Goal: Task Accomplishment & Management: Manage account settings

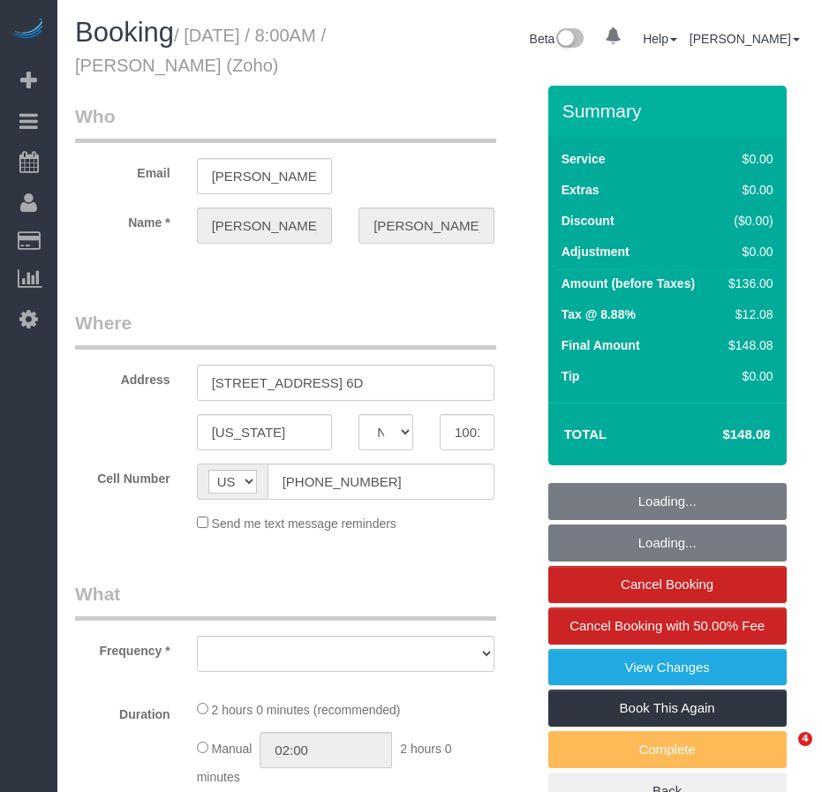
select select "NY"
select select "string:stripe-pm_1Qfoza4VGloSiKo7l1WVkg9p"
select select "number:89"
select select "number:90"
select select "number:15"
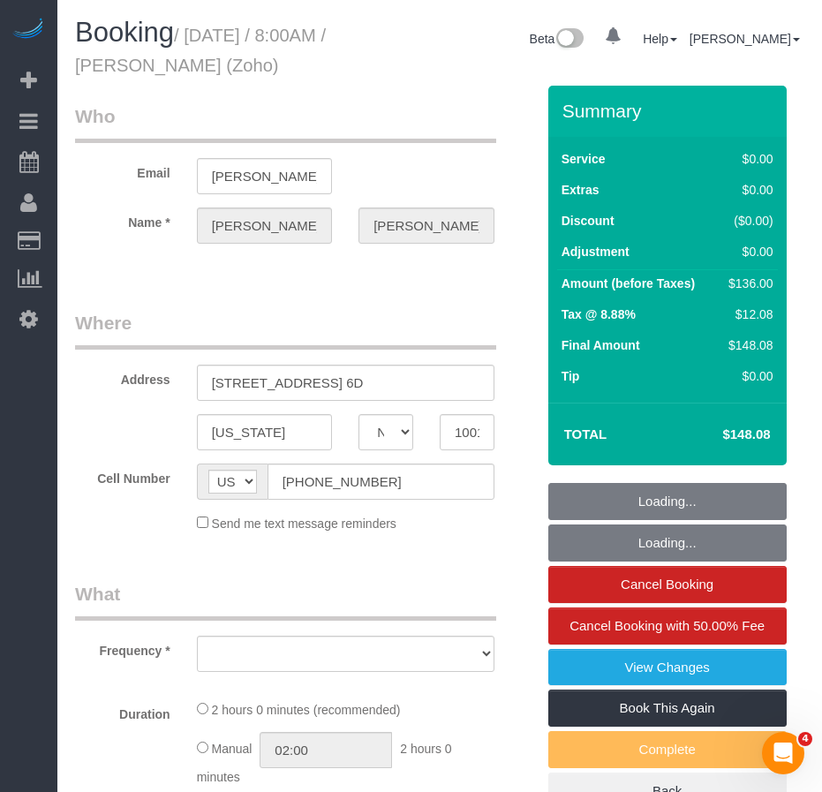
select select "number:5"
select select "object:854"
select select "spot1"
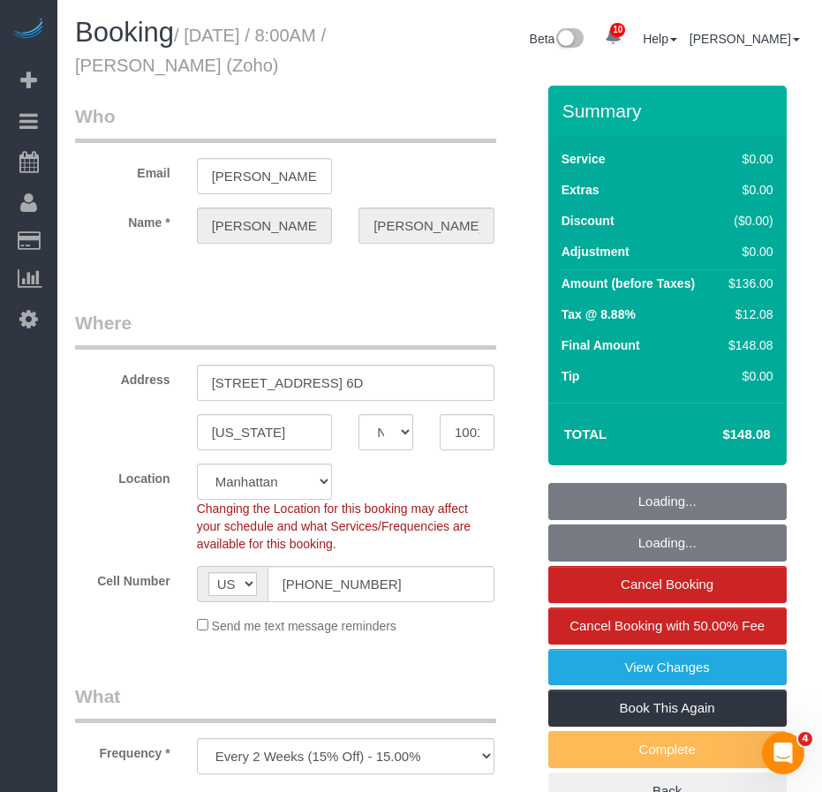
select select "1"
select select "object:1355"
select select "1"
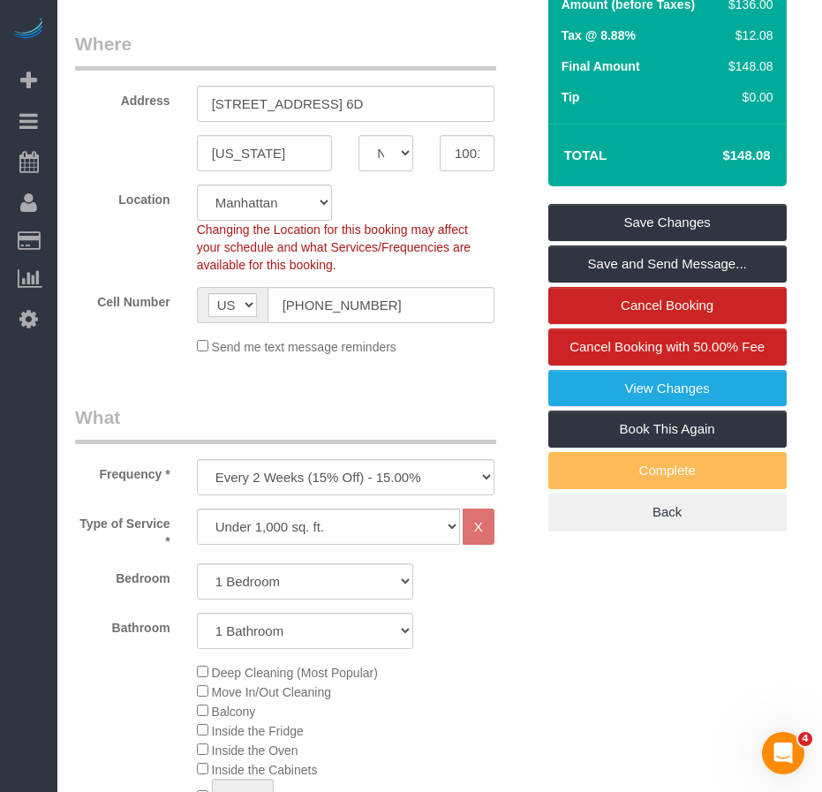
scroll to position [177, 0]
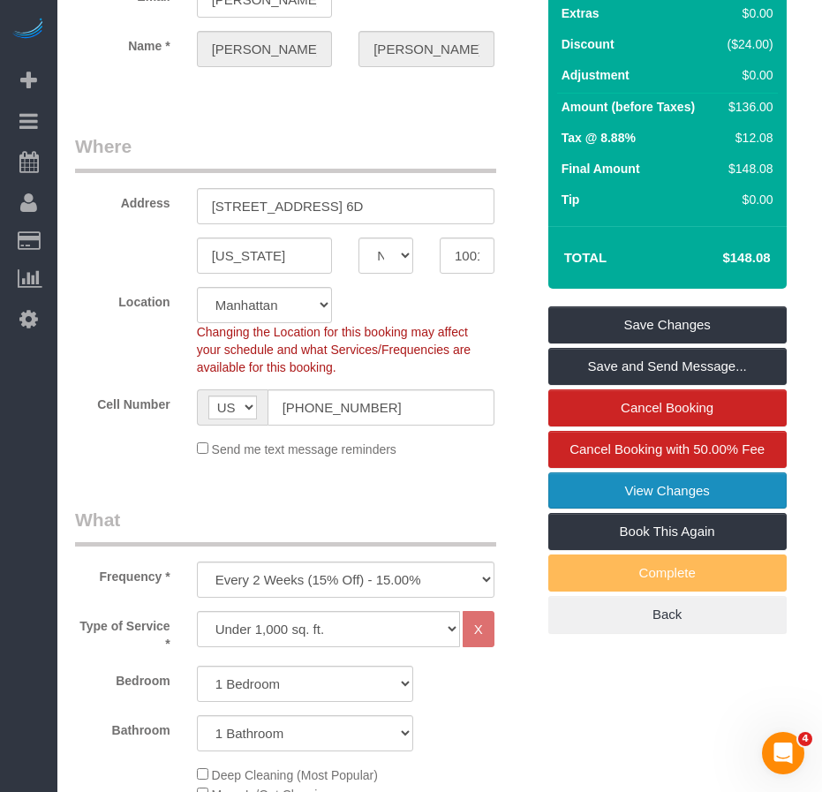
click at [622, 483] on link "View Changes" at bounding box center [667, 490] width 238 height 37
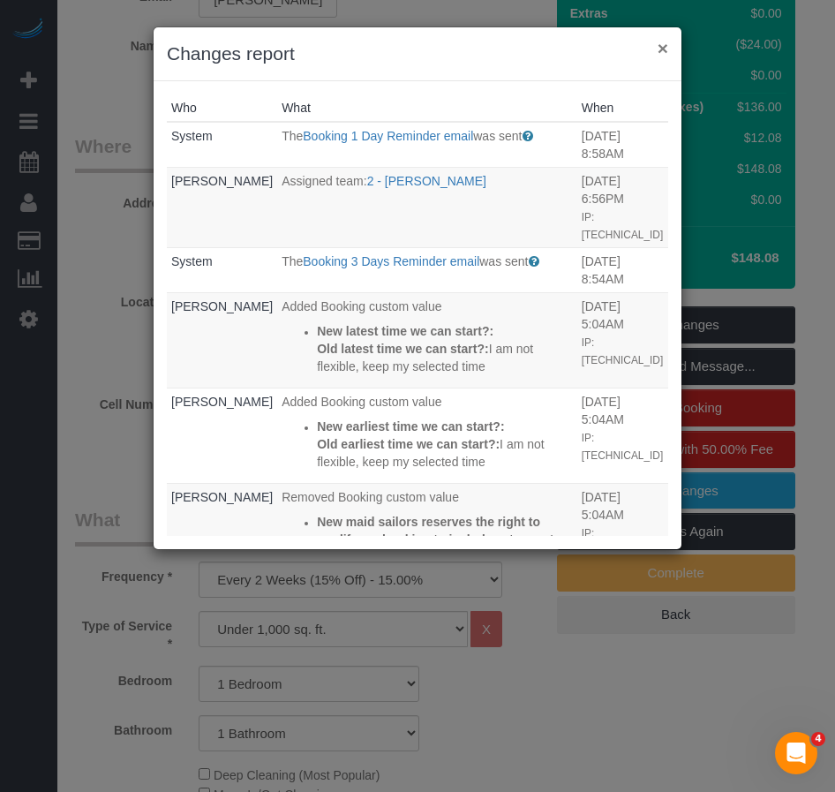
drag, startPoint x: 661, startPoint y: 49, endPoint x: 626, endPoint y: 35, distance: 38.0
click at [662, 49] on button "×" at bounding box center [663, 48] width 11 height 19
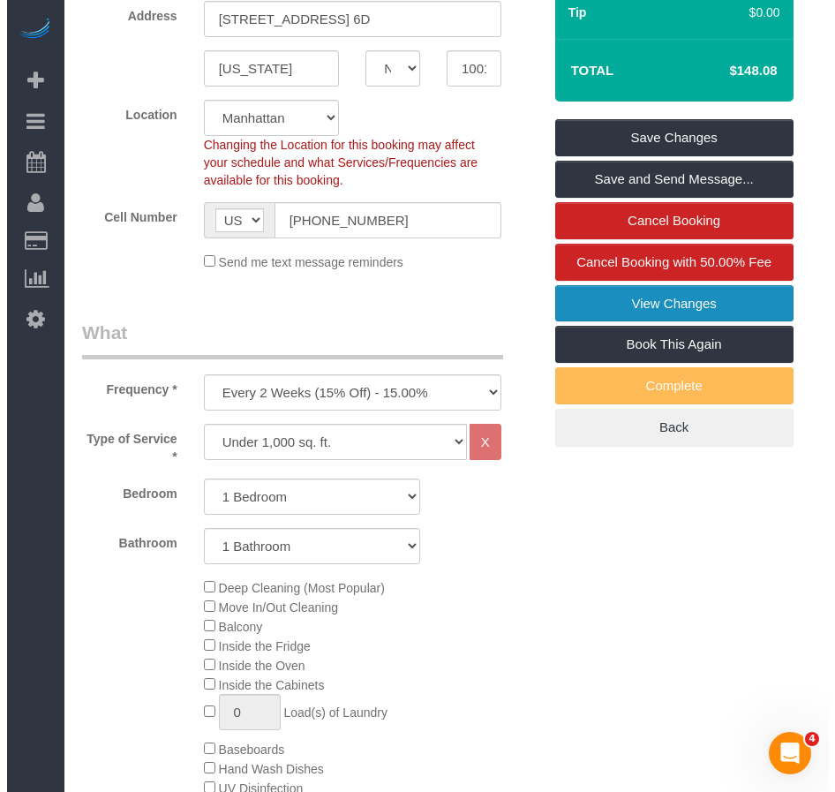
scroll to position [353, 0]
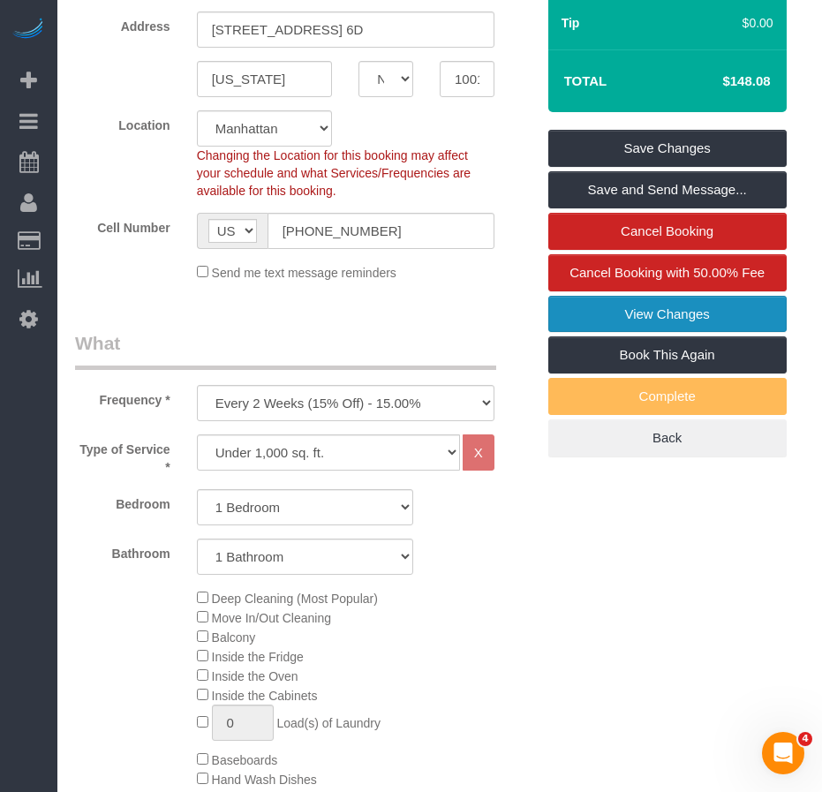
click at [649, 315] on link "View Changes" at bounding box center [667, 314] width 238 height 37
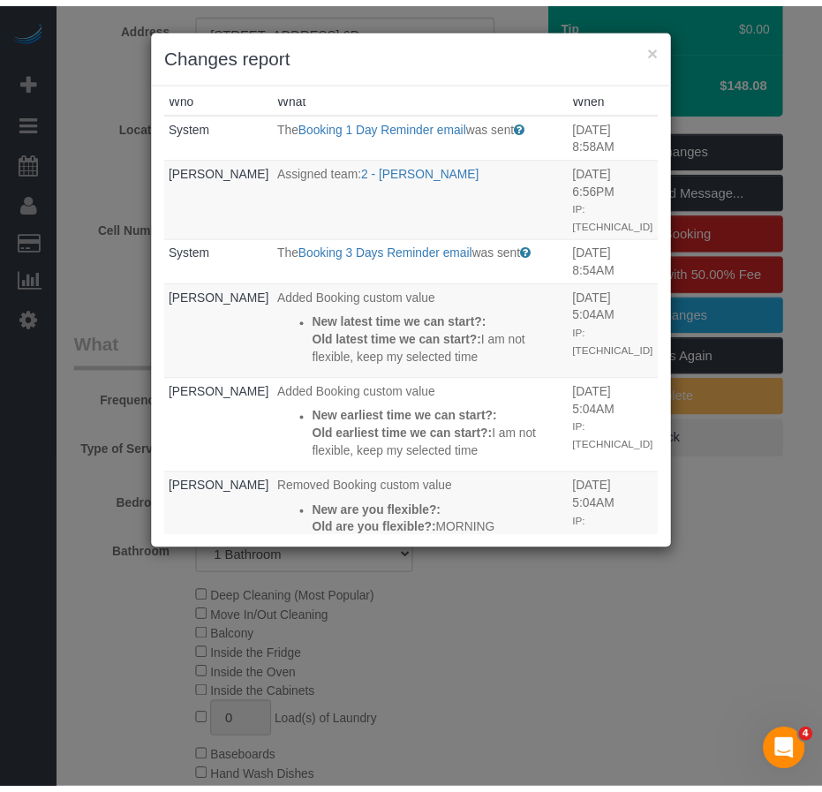
scroll to position [0, 0]
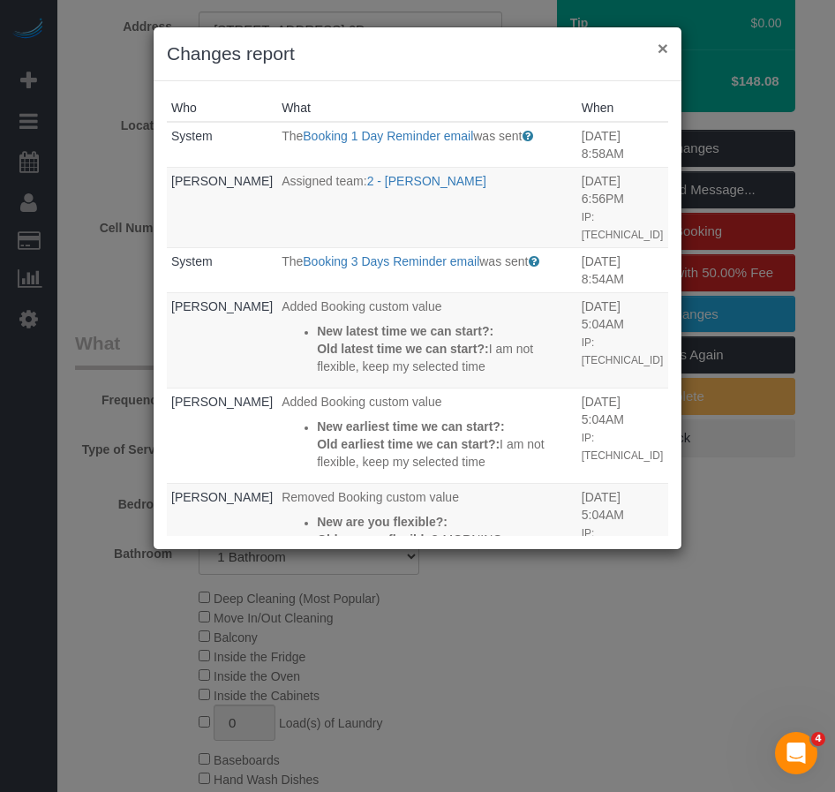
drag, startPoint x: 662, startPoint y: 48, endPoint x: 597, endPoint y: 90, distance: 77.9
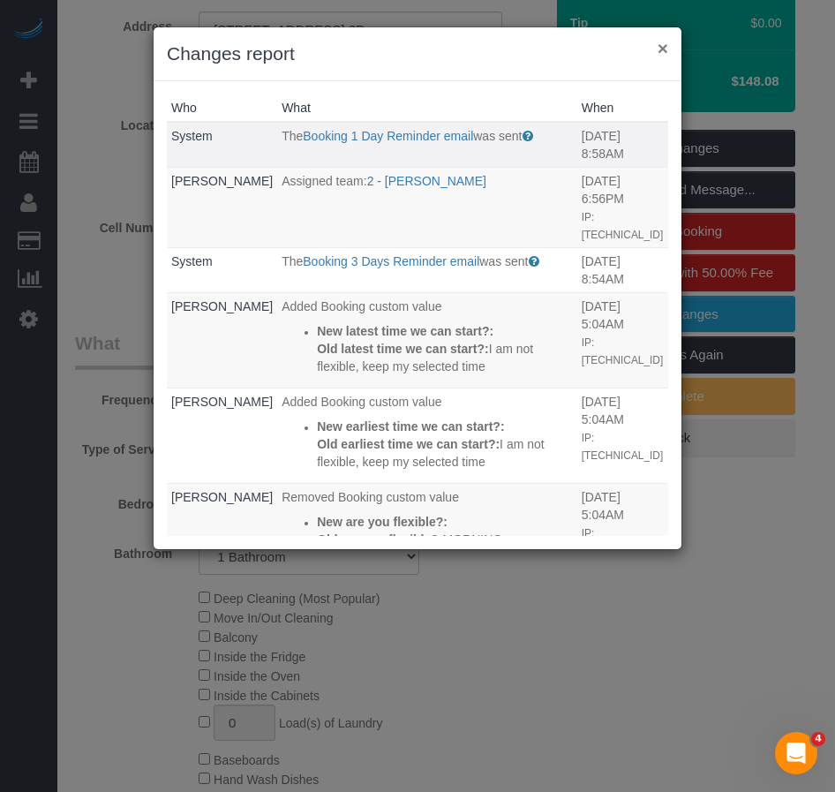
click at [661, 48] on button "×" at bounding box center [663, 48] width 11 height 19
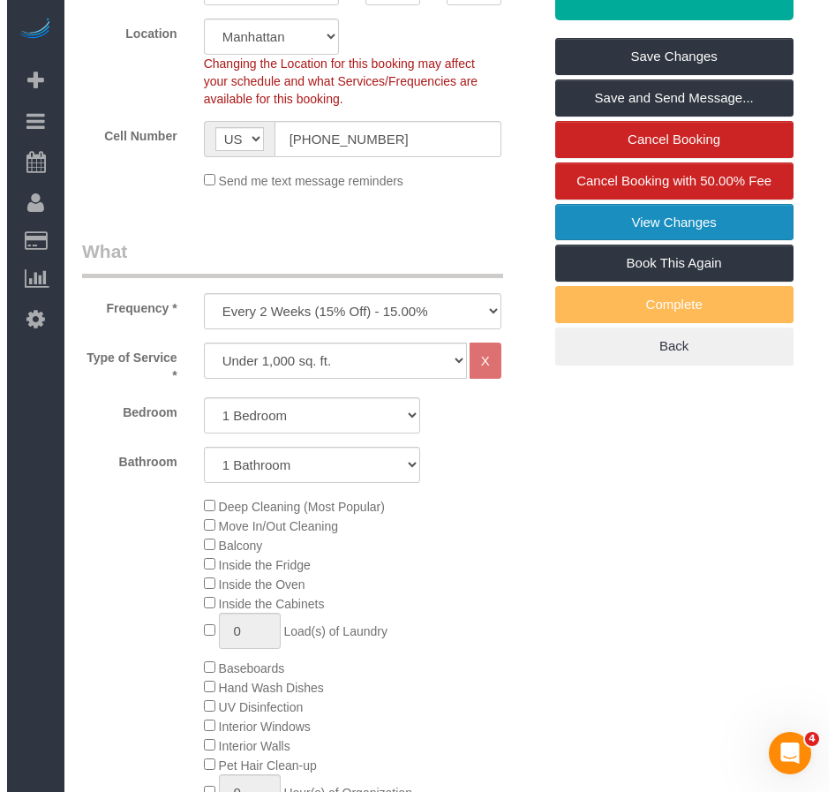
scroll to position [441, 0]
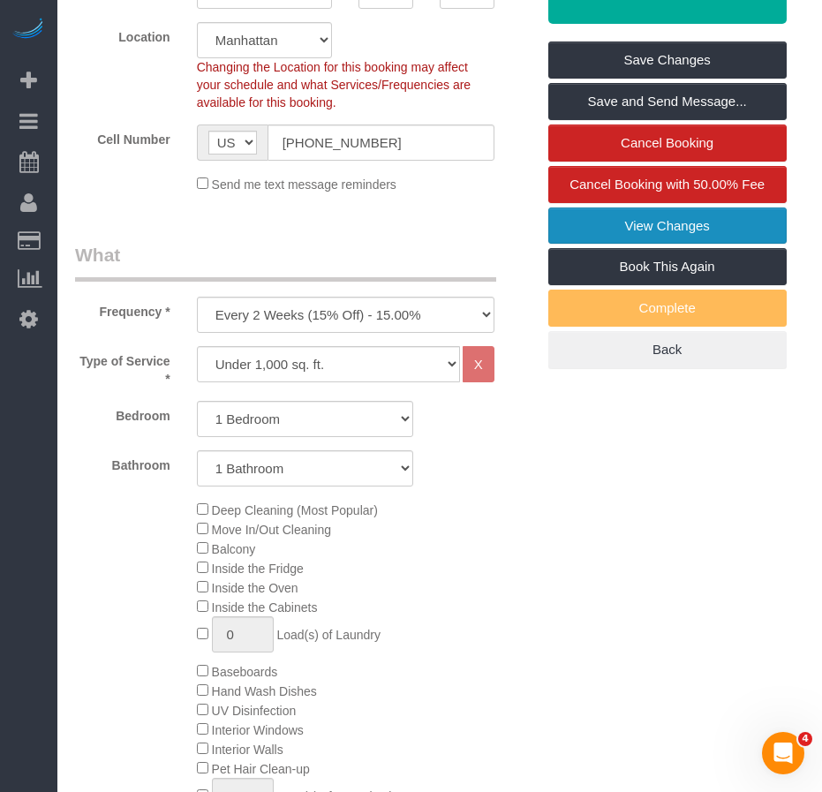
click at [644, 229] on link "View Changes" at bounding box center [667, 225] width 238 height 37
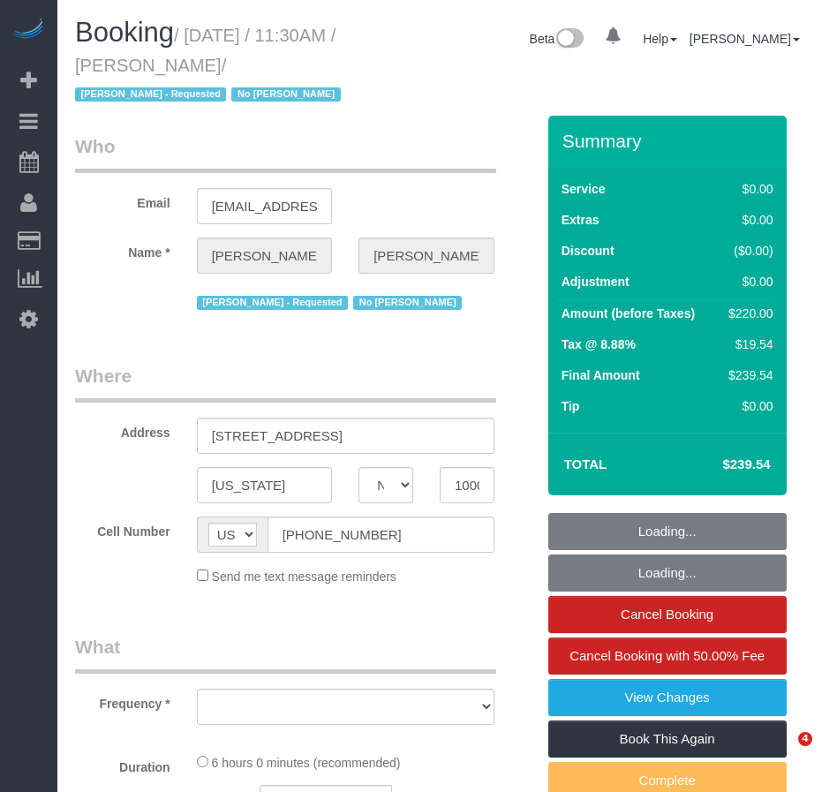
select select "NY"
select select "string:stripe-pm_1QVDkM4VGloSiKo7X4EHli3C"
select select "object:718"
select select "number:56"
select select "number:72"
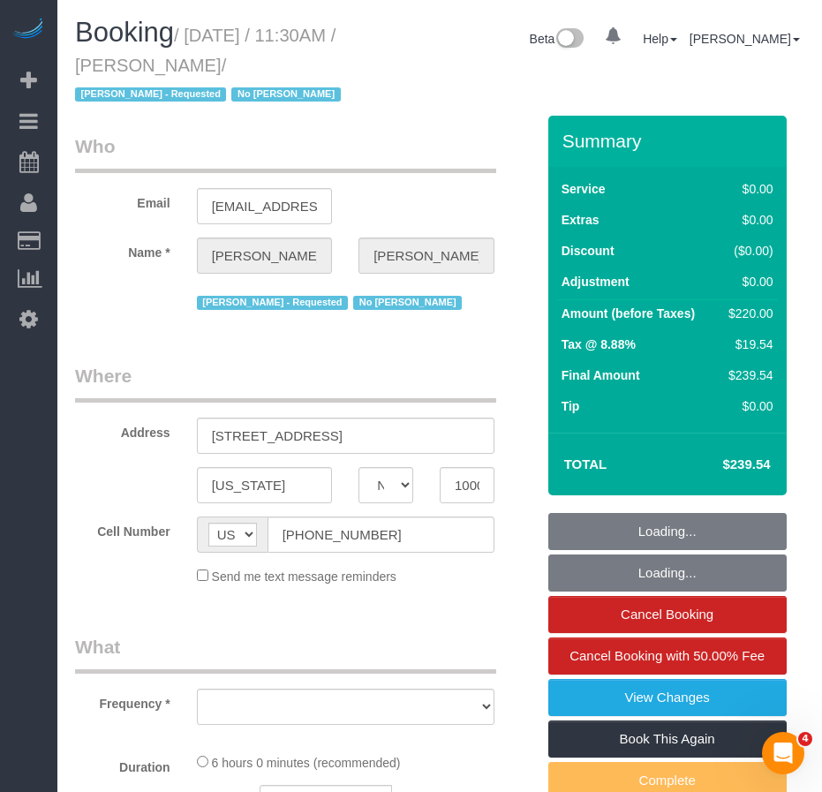
select select "number:15"
select select "number:5"
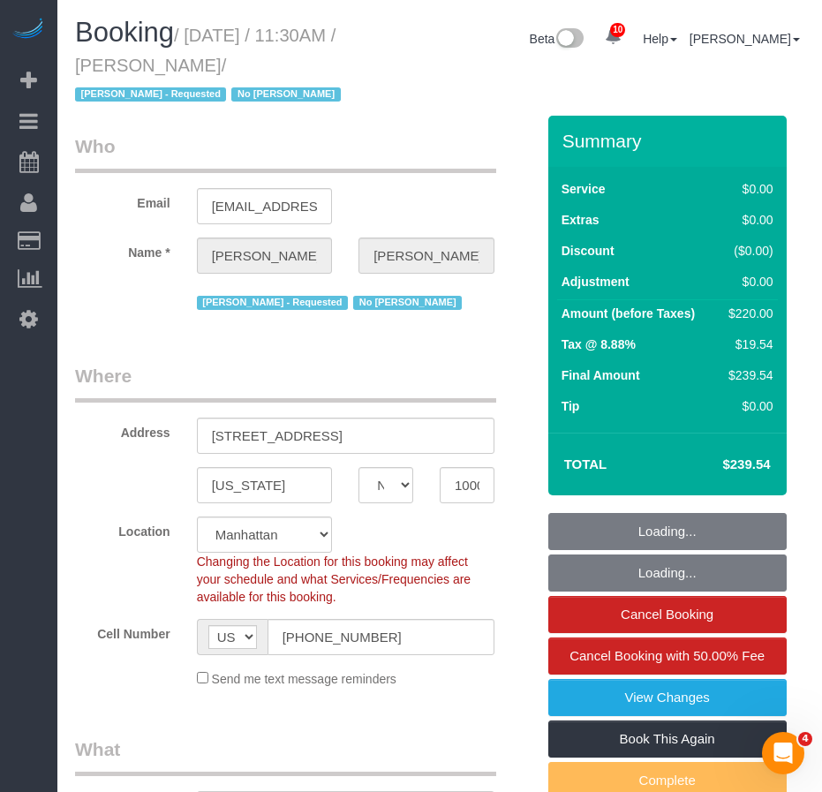
select select "2"
select select "object:1374"
select select "2"
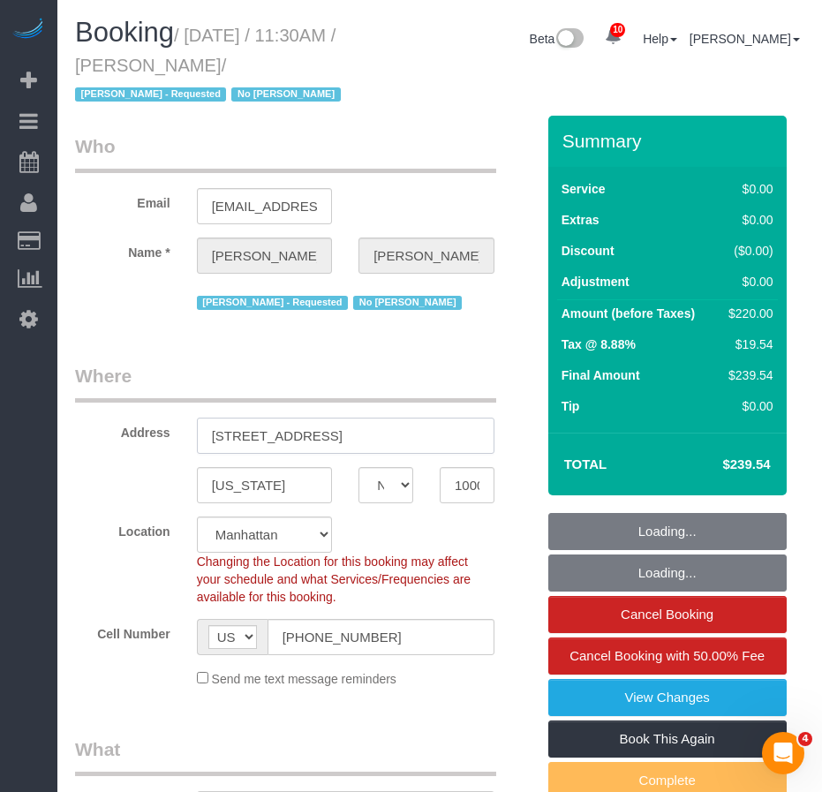
click at [254, 440] on input "[STREET_ADDRESS]" at bounding box center [345, 436] width 297 height 36
